Goal: Check status: Check status

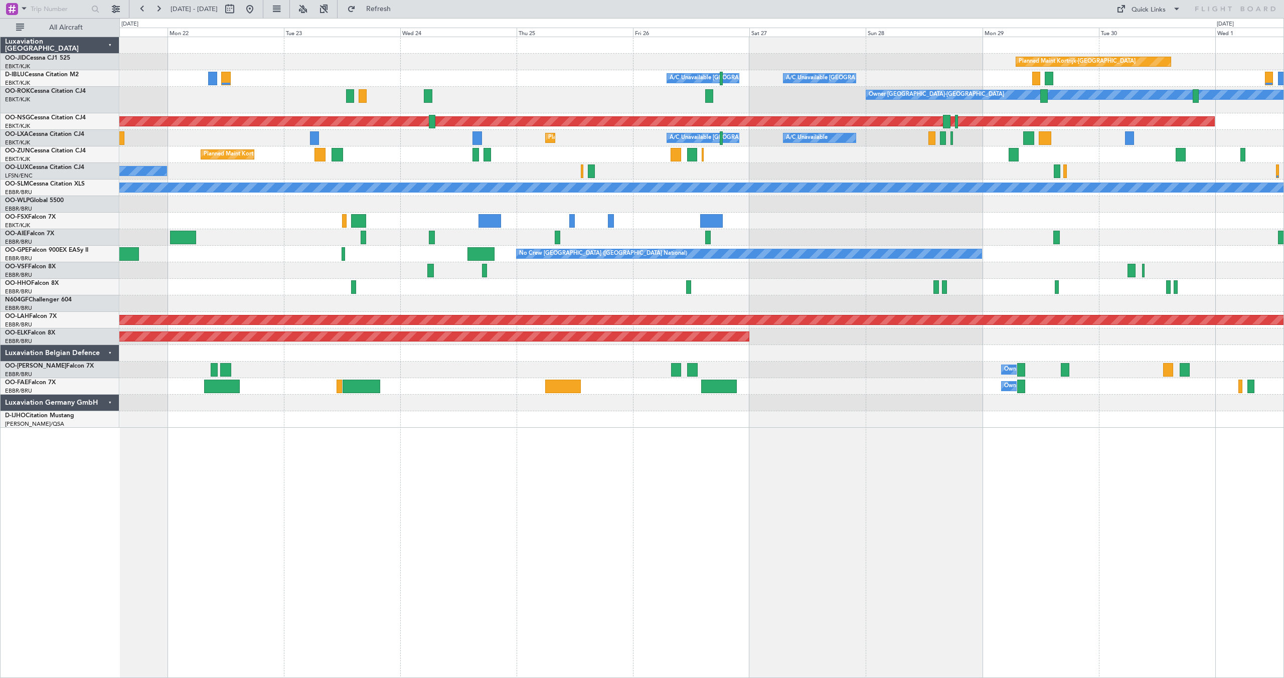
click at [1084, 202] on div "Planned Maint Kortrijk-[GEOGRAPHIC_DATA] A/C Unavailable [GEOGRAPHIC_DATA]-[GEO…" at bounding box center [701, 232] width 1164 height 391
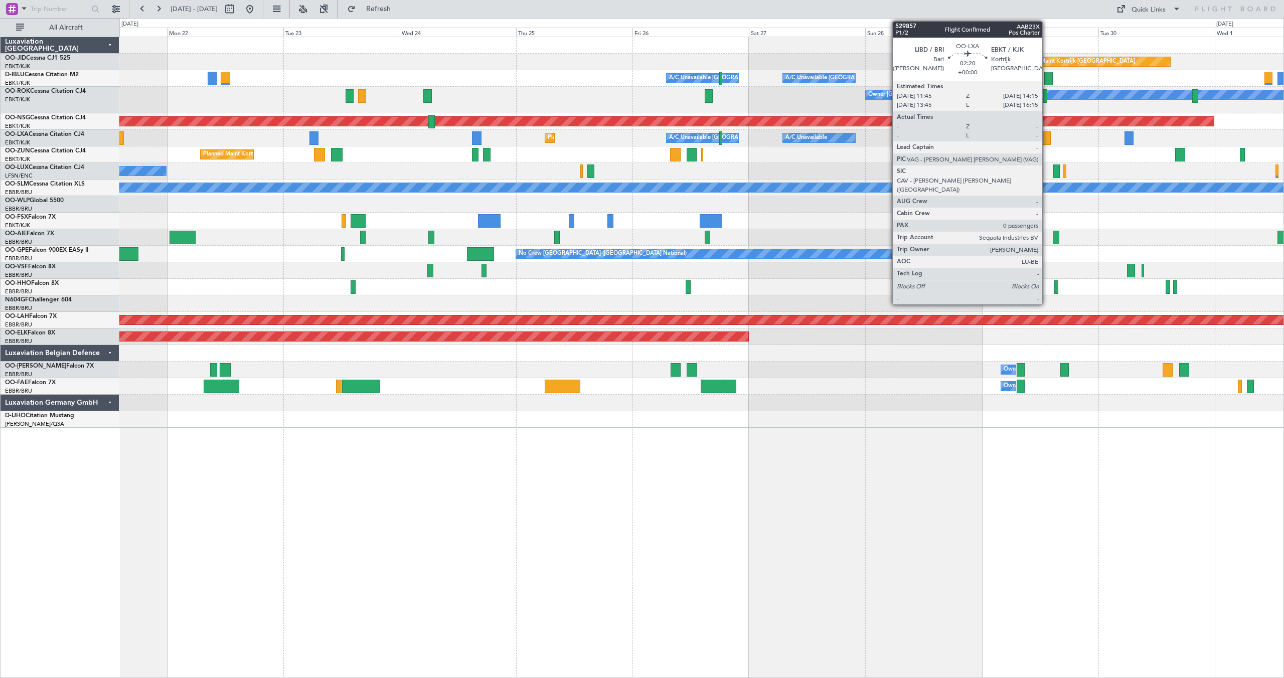
click at [1046, 139] on div at bounding box center [1044, 138] width 13 height 14
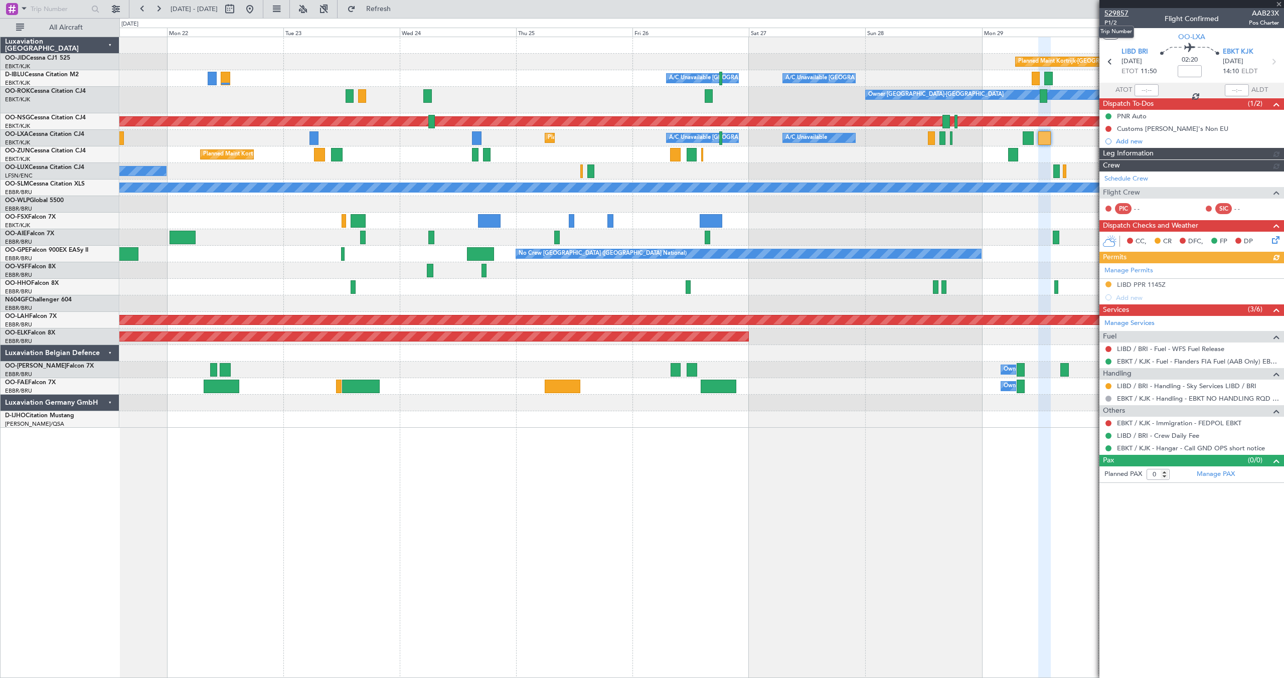
click at [1115, 12] on span "529857" at bounding box center [1116, 13] width 24 height 11
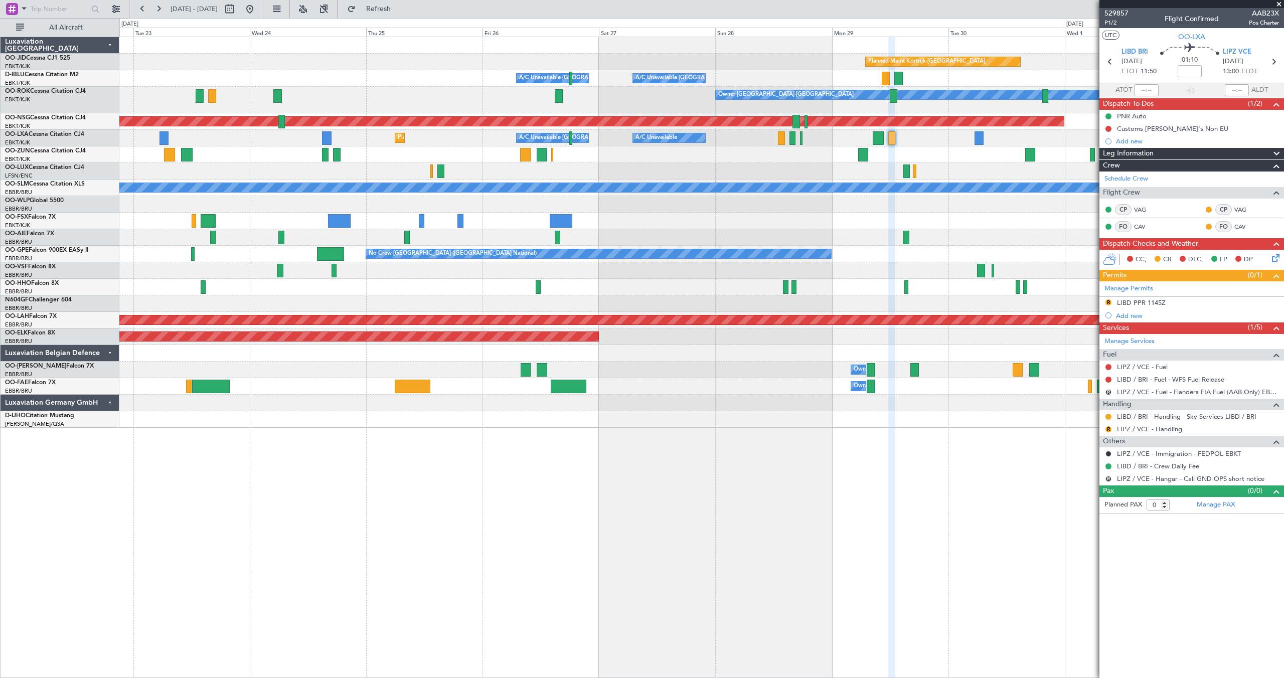
click at [694, 162] on div "Planned Maint Kortrijk-[GEOGRAPHIC_DATA] A/C Unavailable [GEOGRAPHIC_DATA]-[GEO…" at bounding box center [701, 232] width 1164 height 391
click at [1278, 3] on span at bounding box center [1278, 4] width 10 height 9
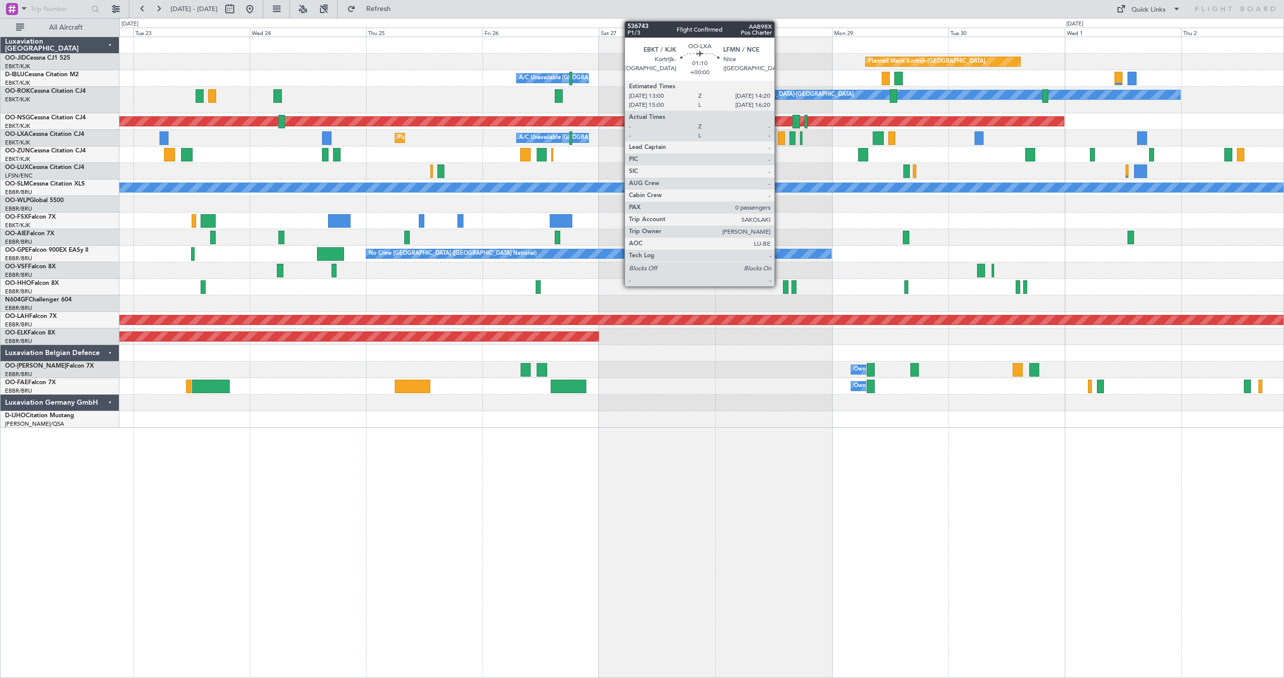
click at [779, 137] on div at bounding box center [781, 138] width 7 height 14
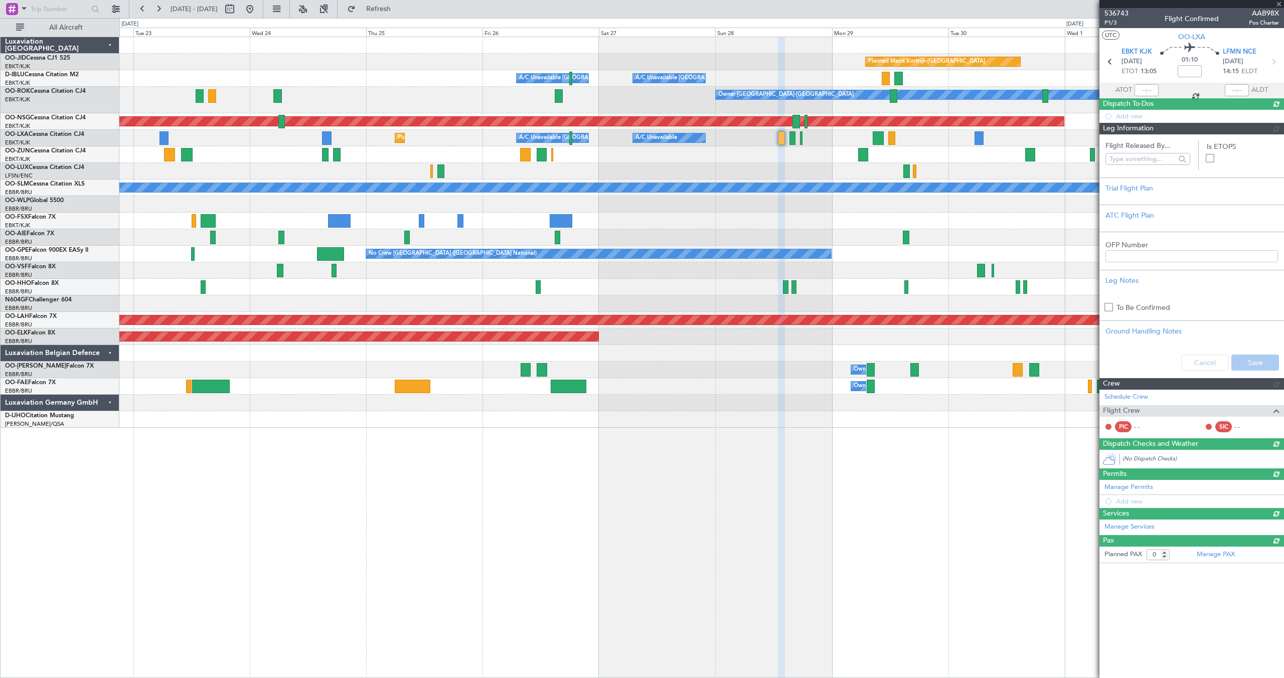
click at [1117, 15] on span "536743" at bounding box center [1116, 13] width 24 height 11
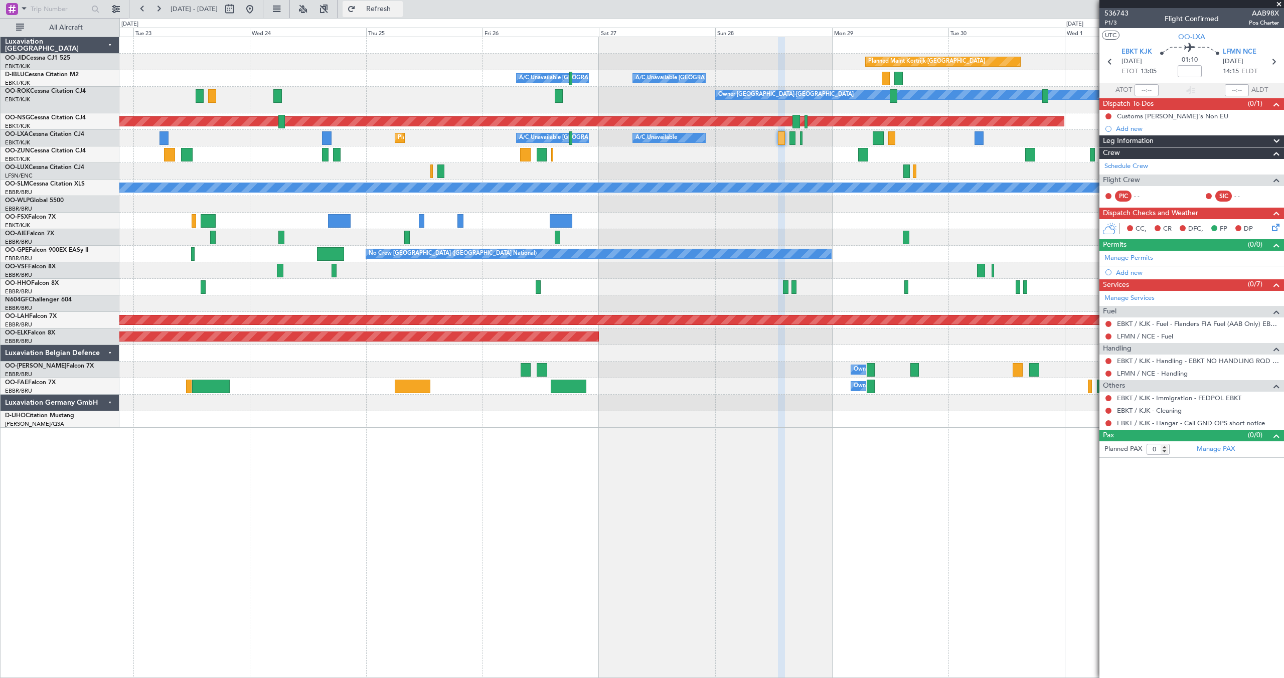
click at [385, 6] on button "Refresh" at bounding box center [372, 9] width 60 height 16
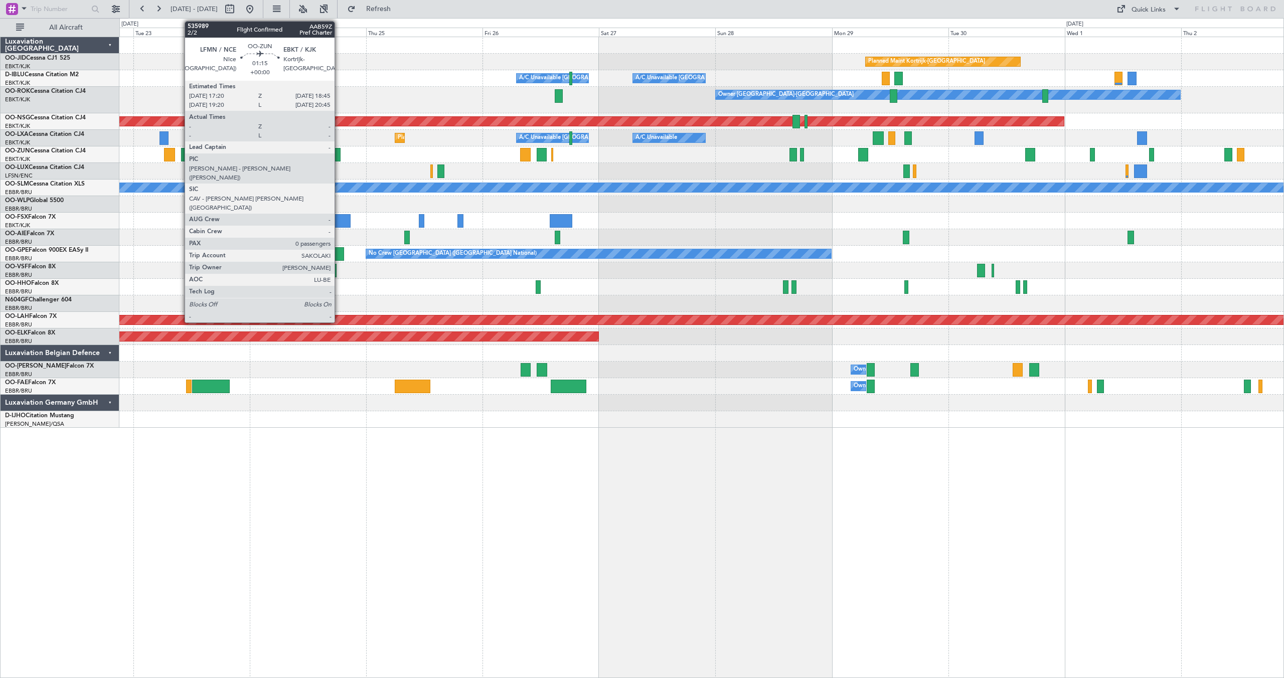
click at [337, 153] on div at bounding box center [336, 155] width 7 height 14
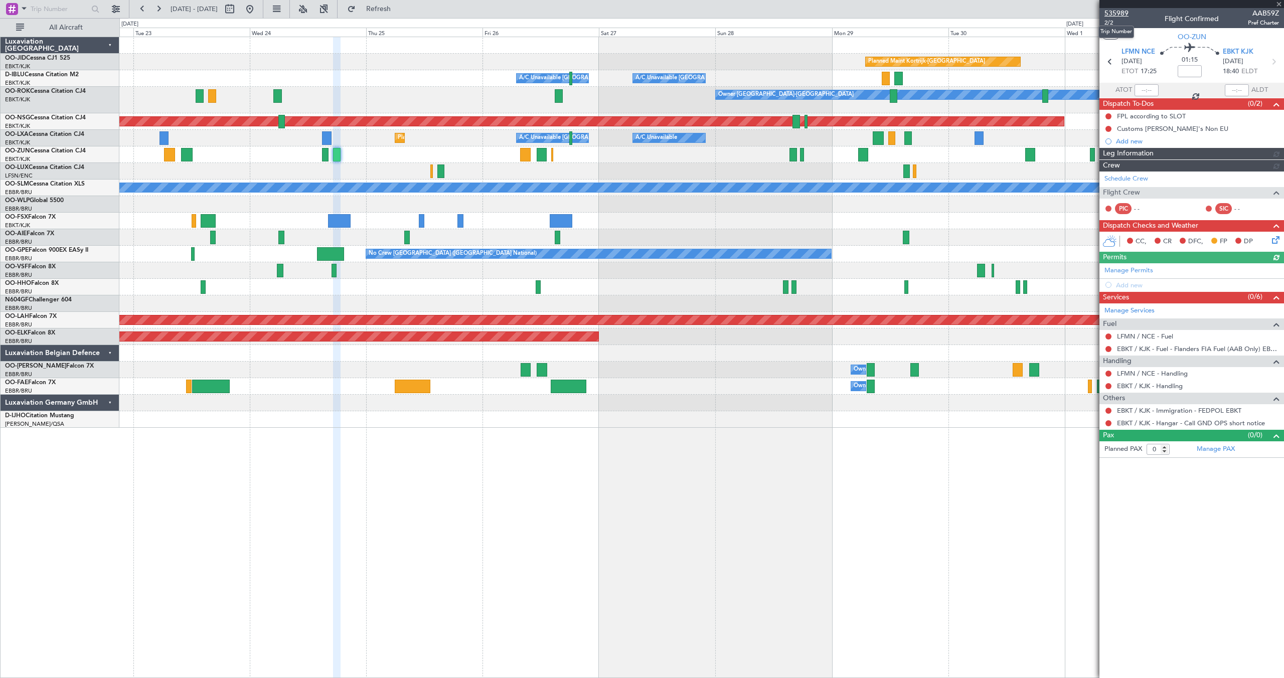
click at [1115, 14] on span "535989" at bounding box center [1116, 13] width 24 height 11
click at [381, 5] on button "Refresh" at bounding box center [372, 9] width 60 height 16
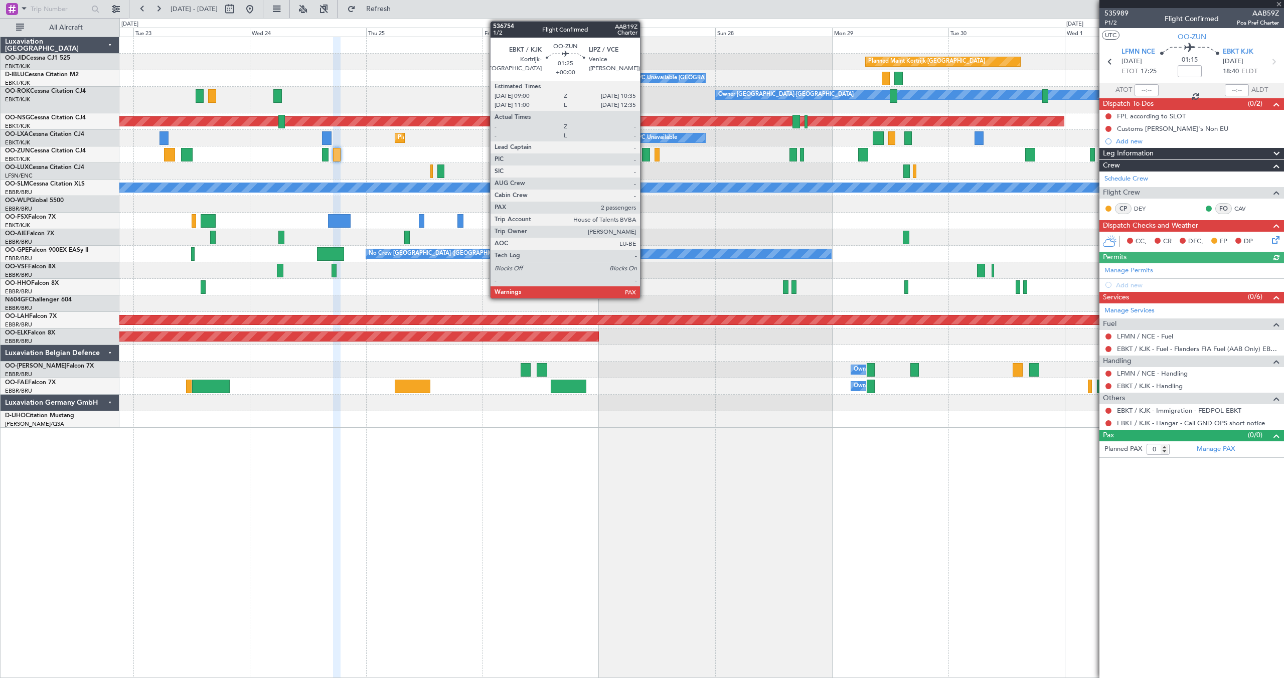
click at [644, 153] on div at bounding box center [646, 155] width 8 height 14
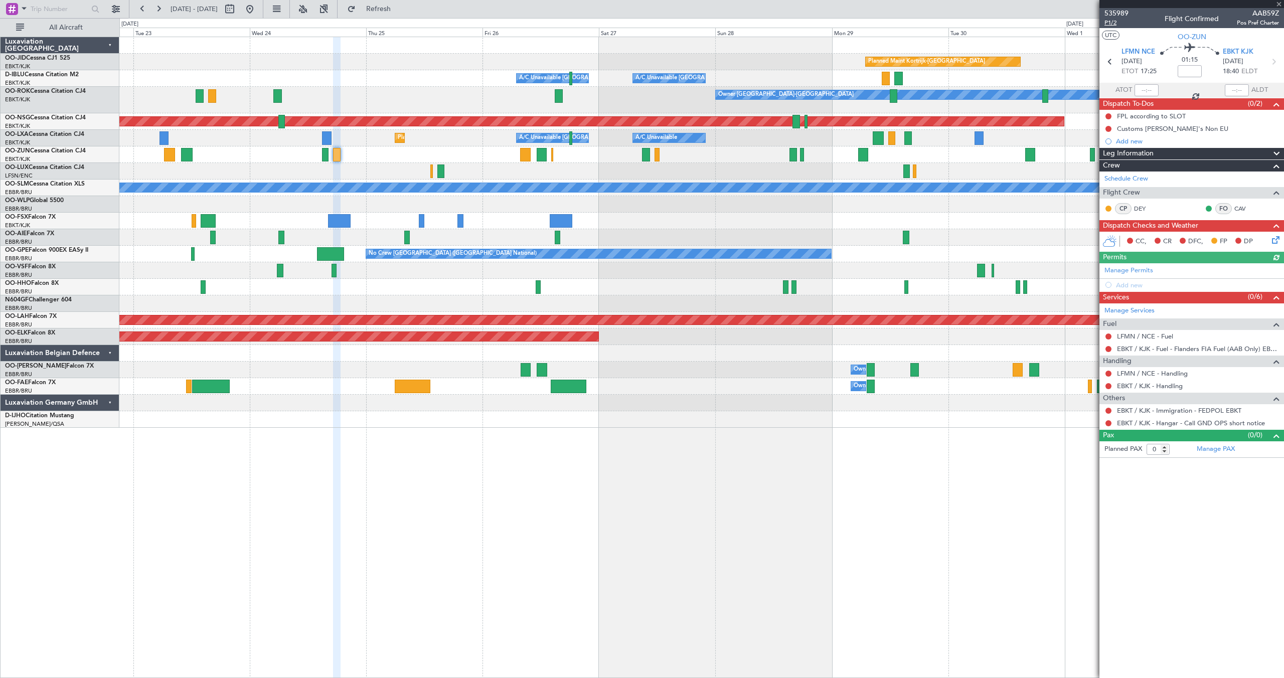
type input "2"
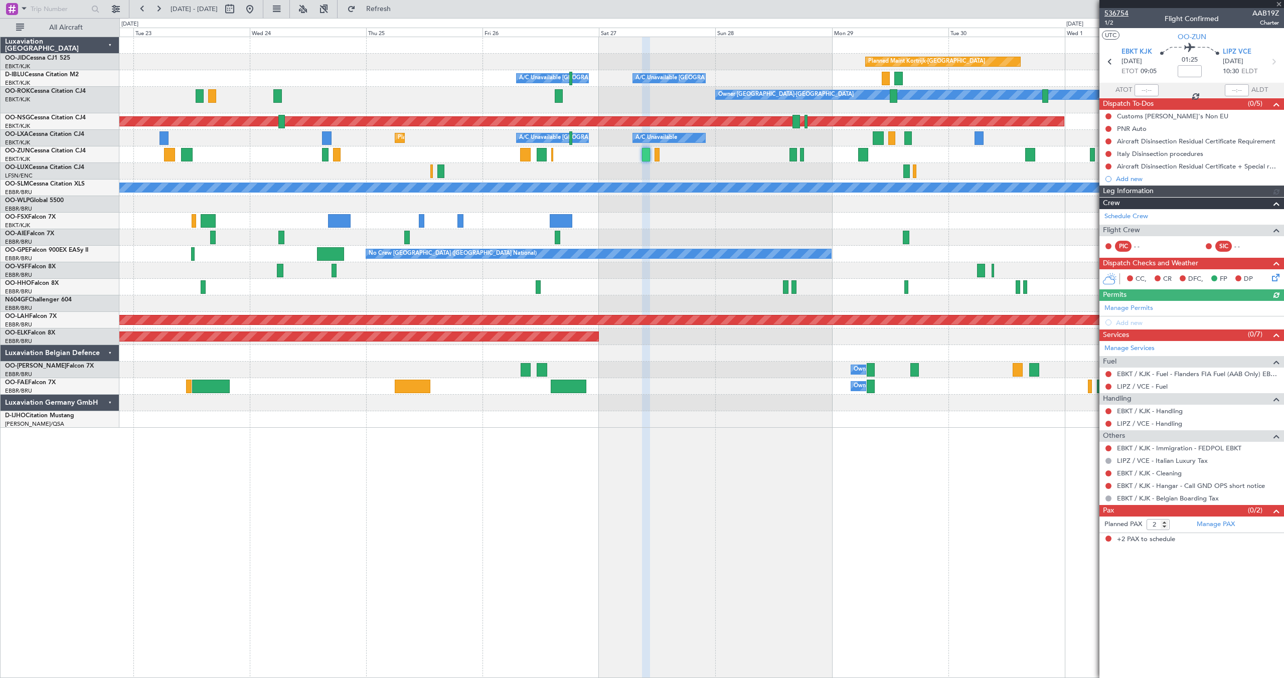
click at [1120, 15] on span "536754" at bounding box center [1116, 13] width 24 height 11
click at [258, 8] on button at bounding box center [250, 9] width 16 height 16
